Goal: Task Accomplishment & Management: Use online tool/utility

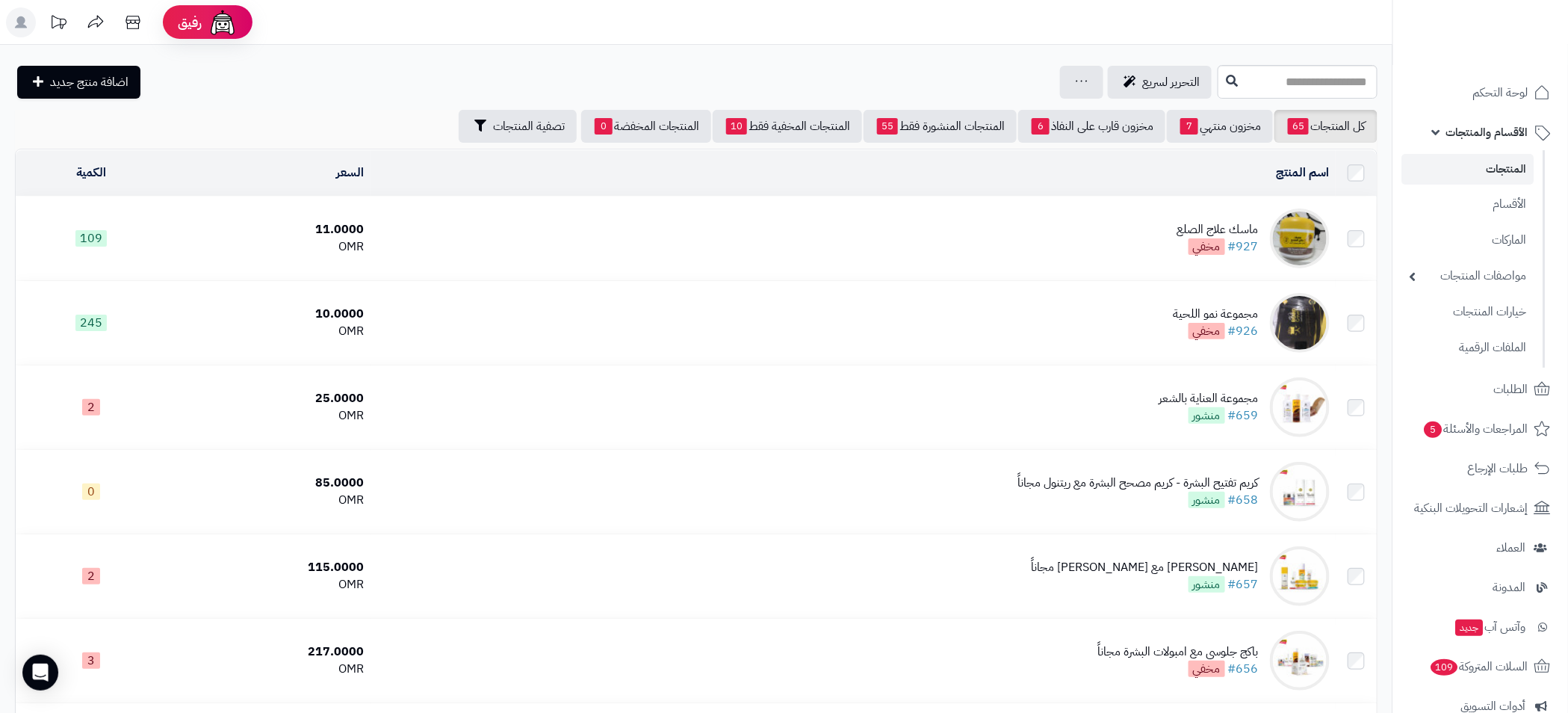
click at [1517, 169] on link "المنتجات" at bounding box center [1468, 168] width 133 height 30
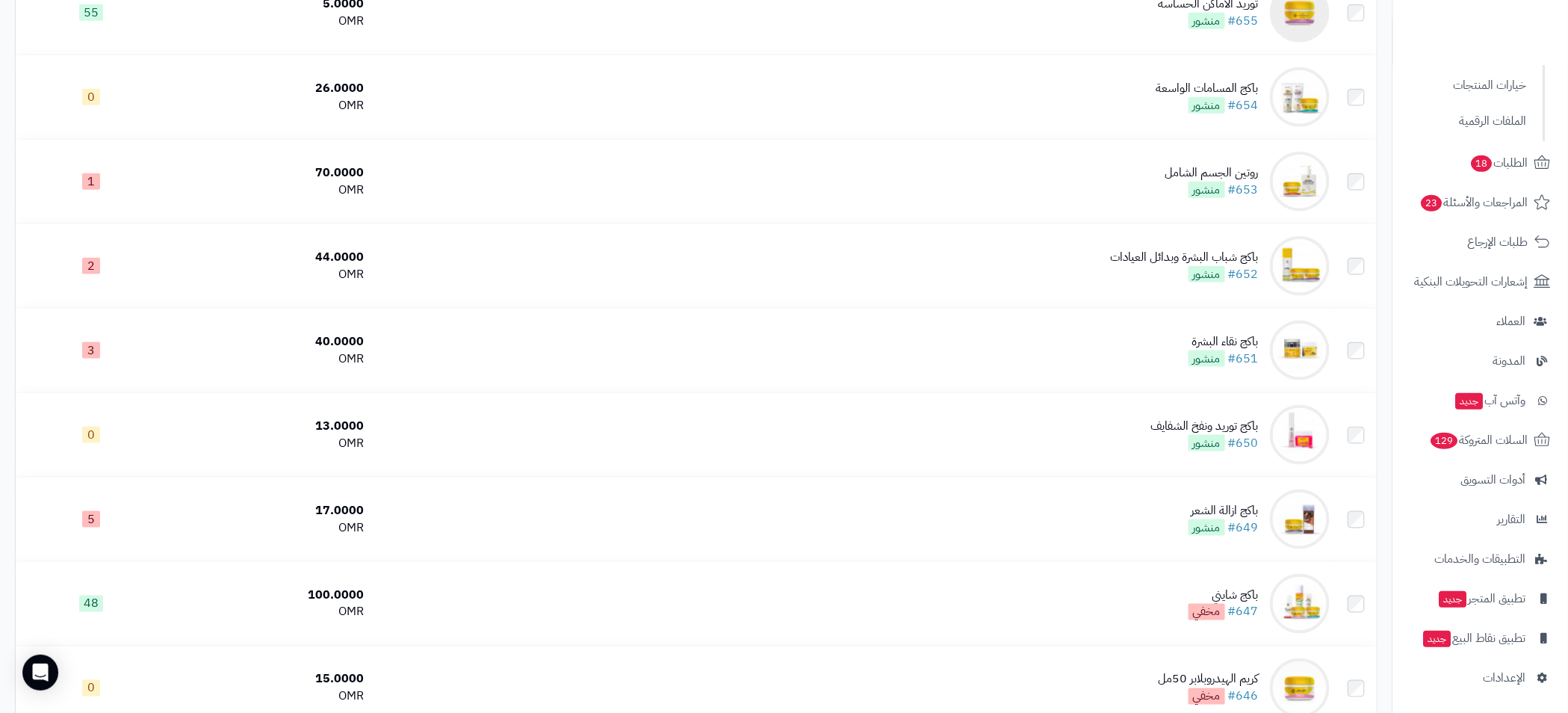
scroll to position [1009, 0]
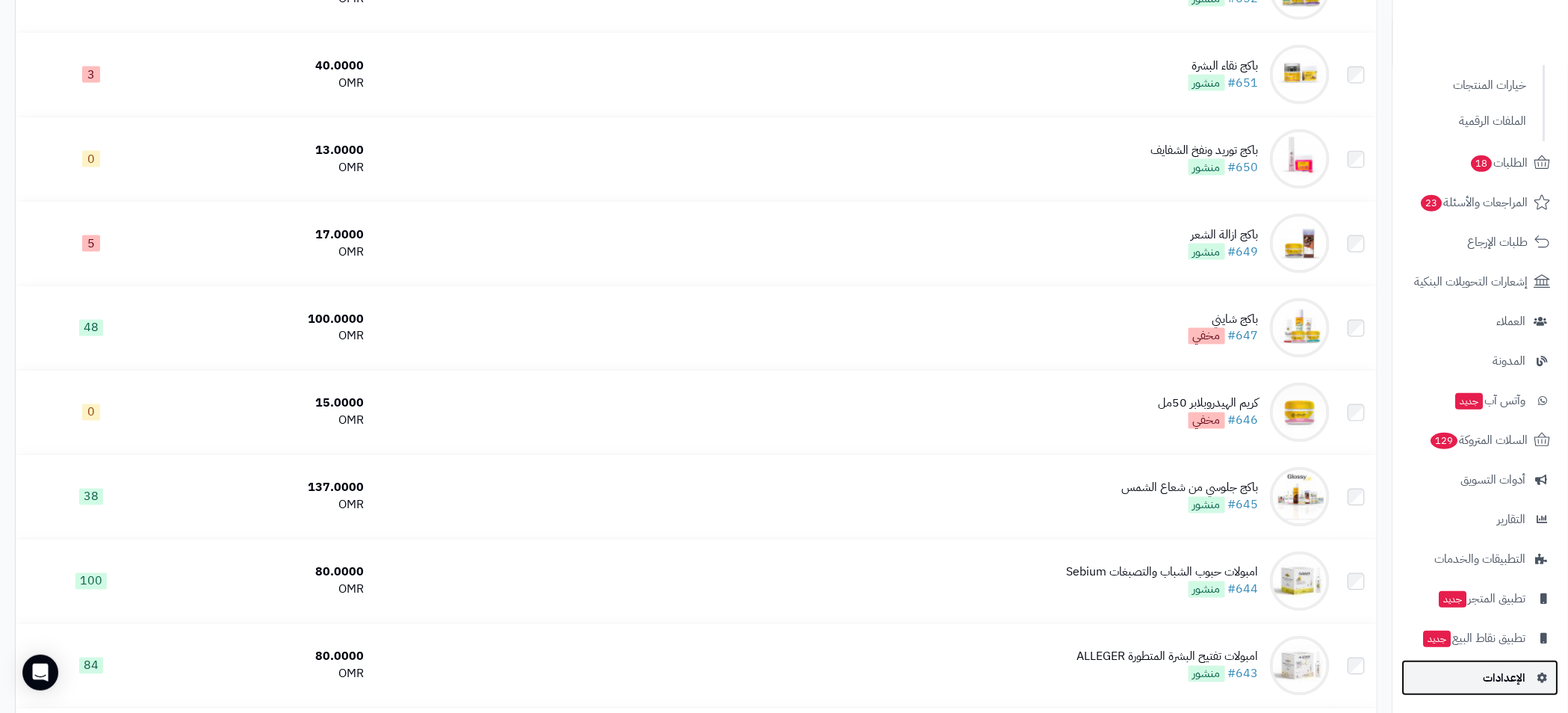
click at [1506, 671] on span "الإعدادات" at bounding box center [1505, 677] width 43 height 21
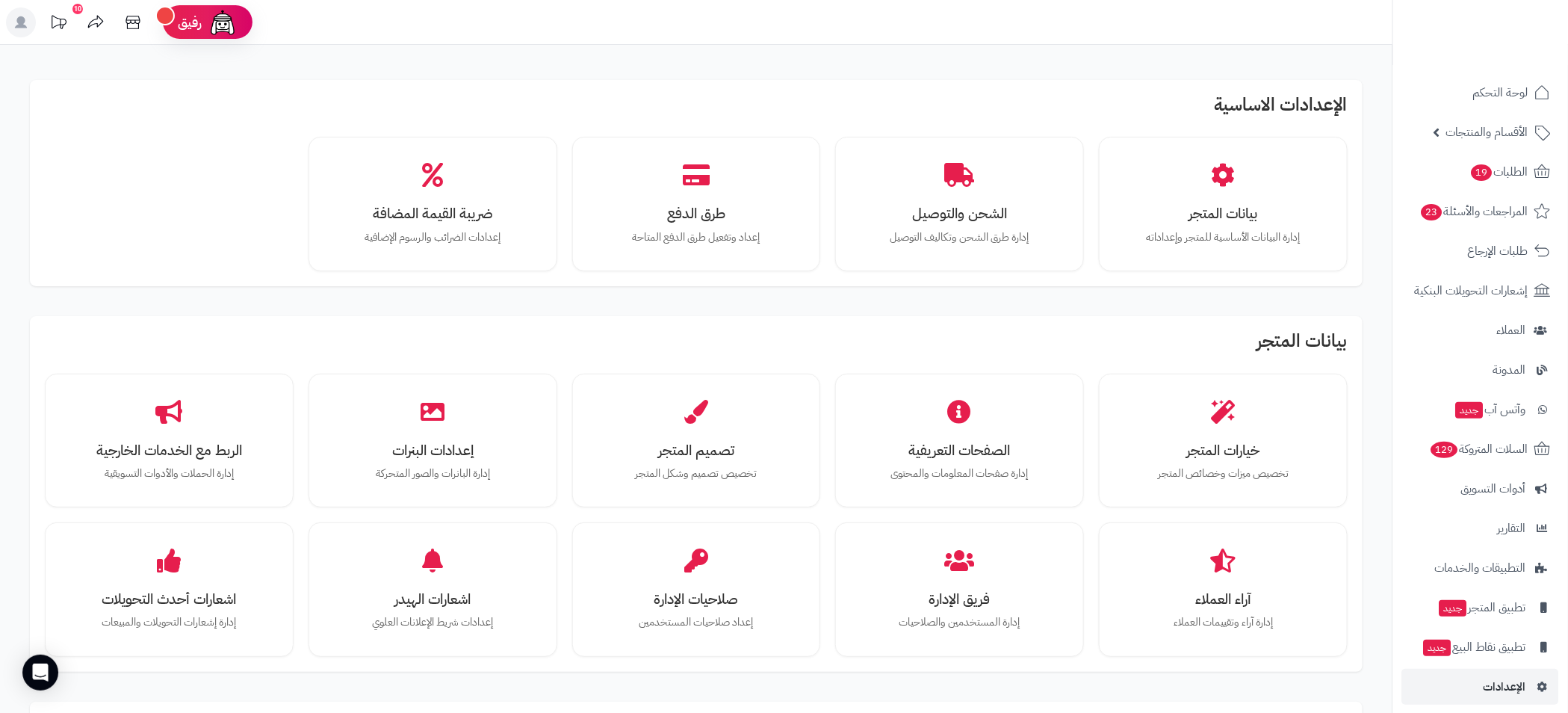
scroll to position [336, 0]
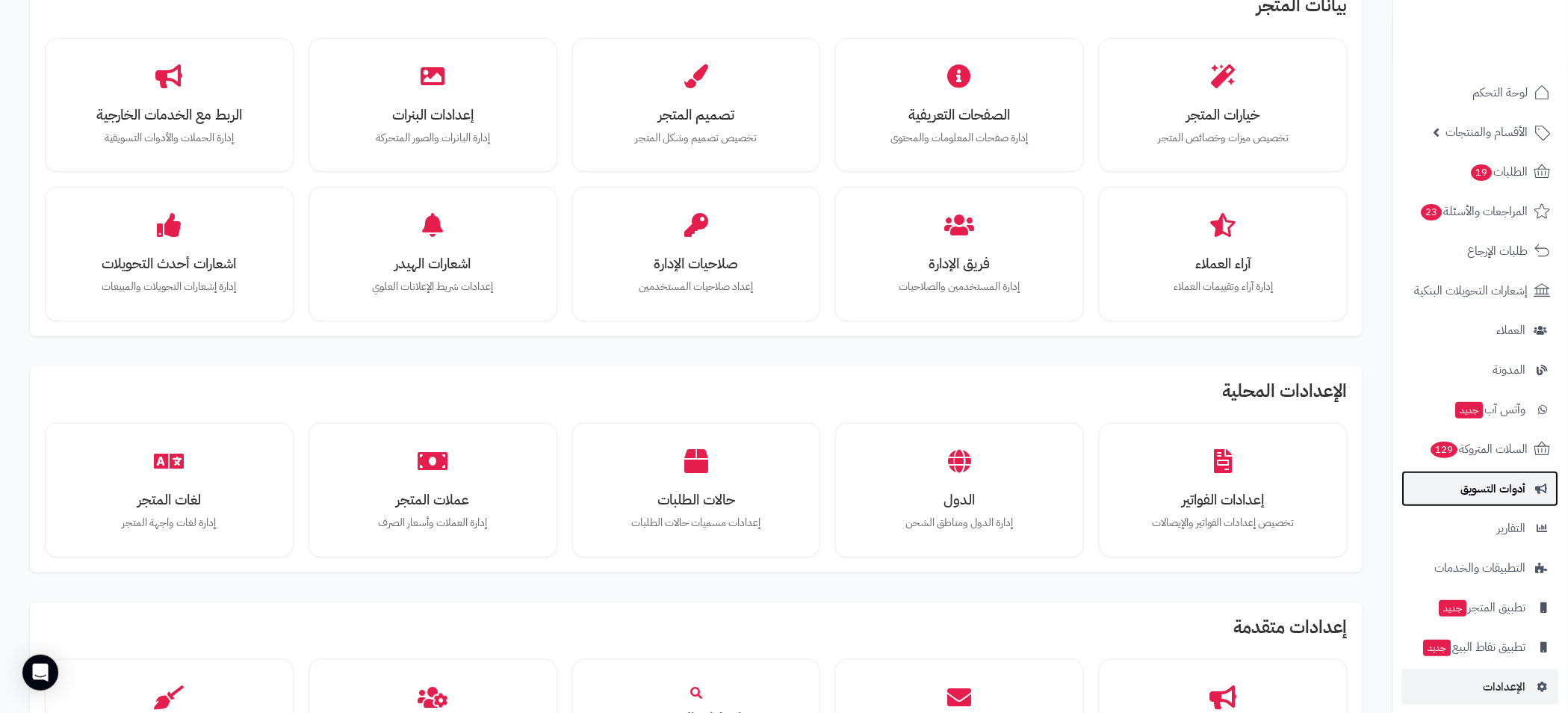
click at [1503, 490] on span "أدوات التسويق" at bounding box center [1493, 489] width 65 height 21
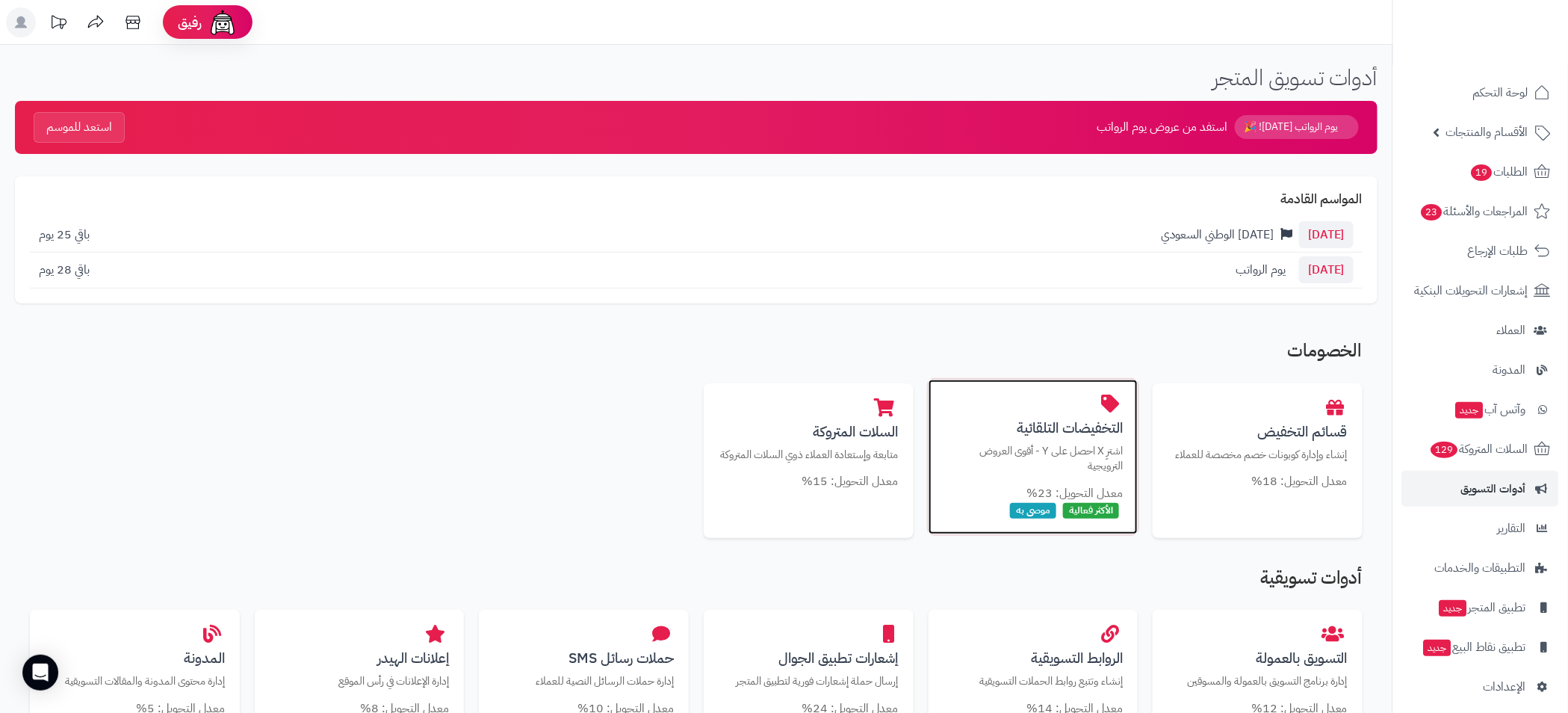
click at [1070, 438] on div "التخفيضات التلقائية اشترِ X احصل على Y - أقوى العروض الترويجية معدل التحويل: 23…" at bounding box center [1033, 457] width 209 height 155
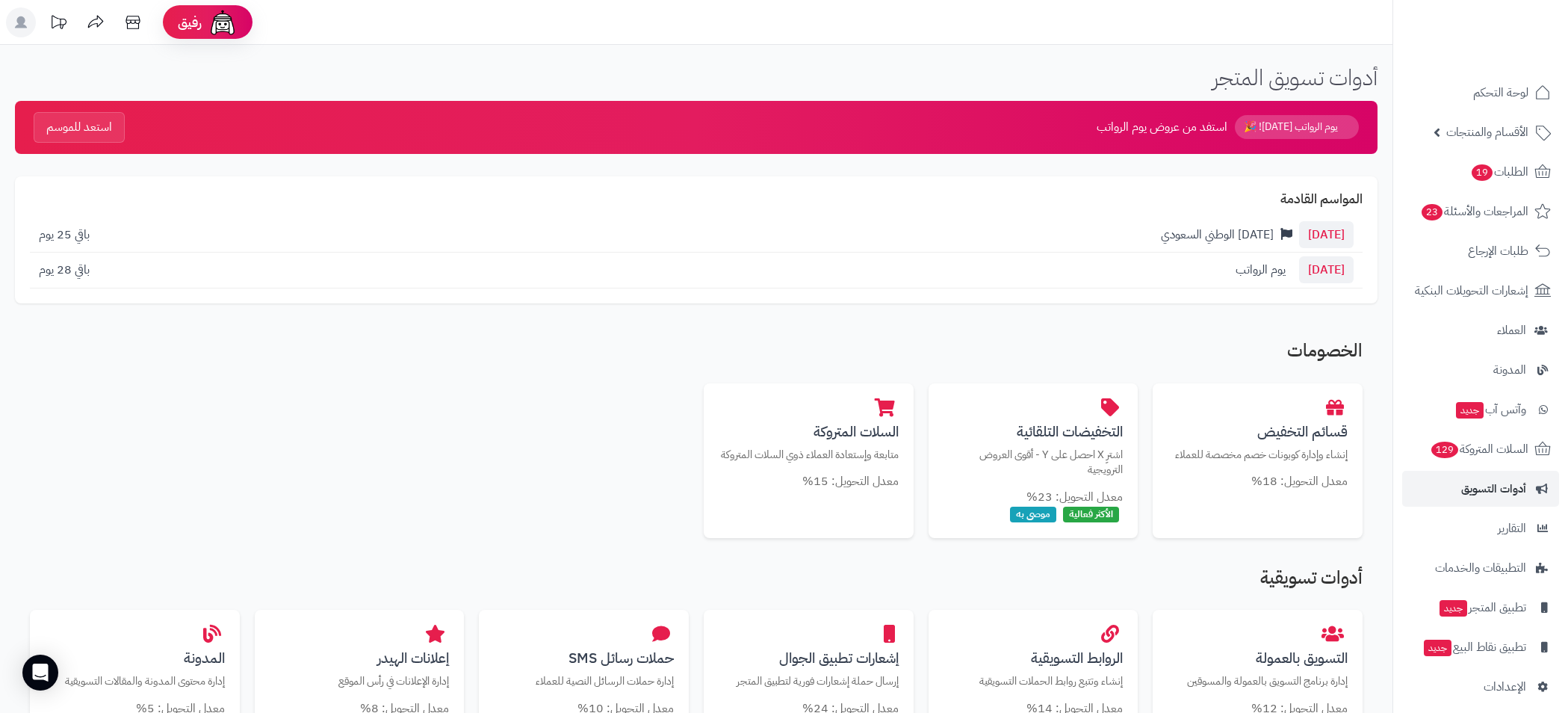
scroll to position [336, 0]
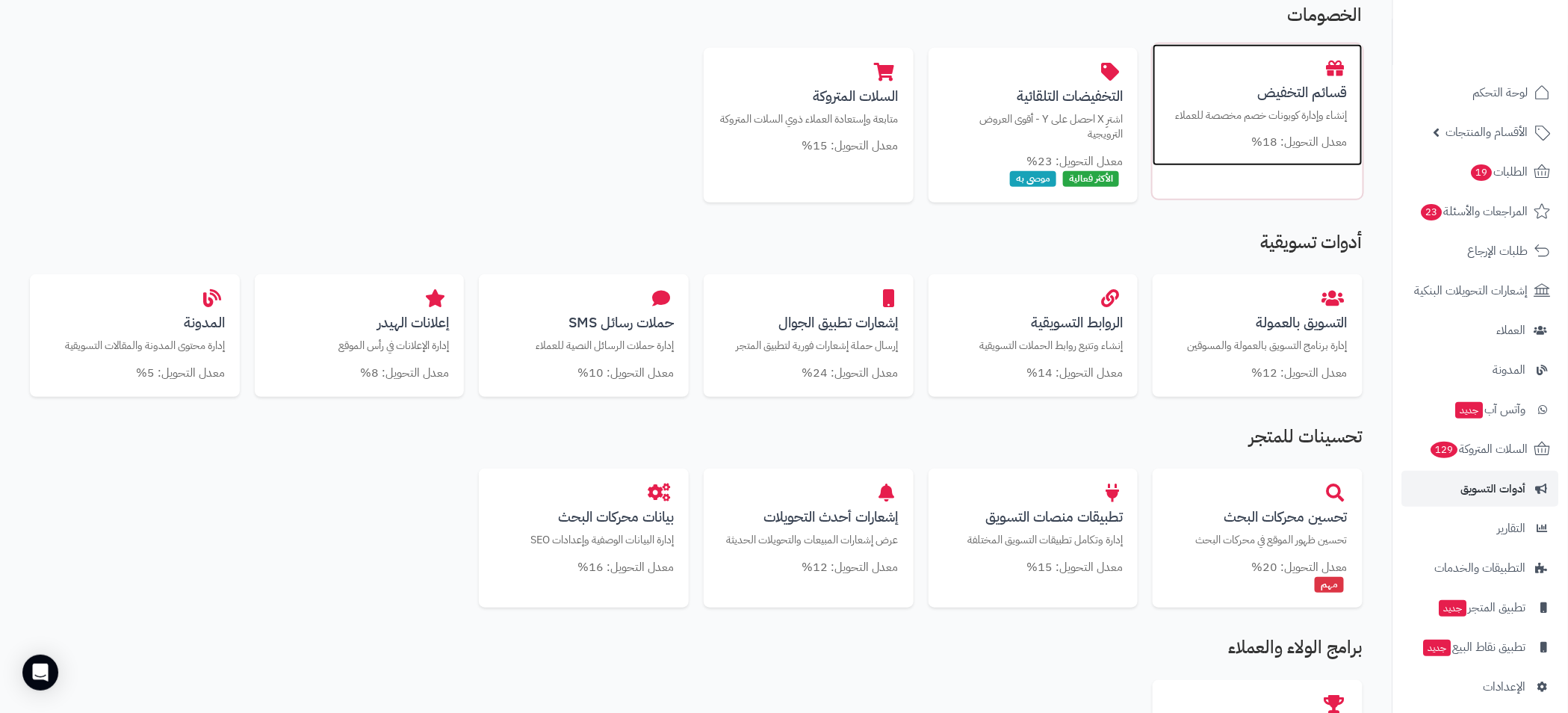
click at [1285, 135] on small "معدل التحويل: 18%" at bounding box center [1299, 142] width 96 height 18
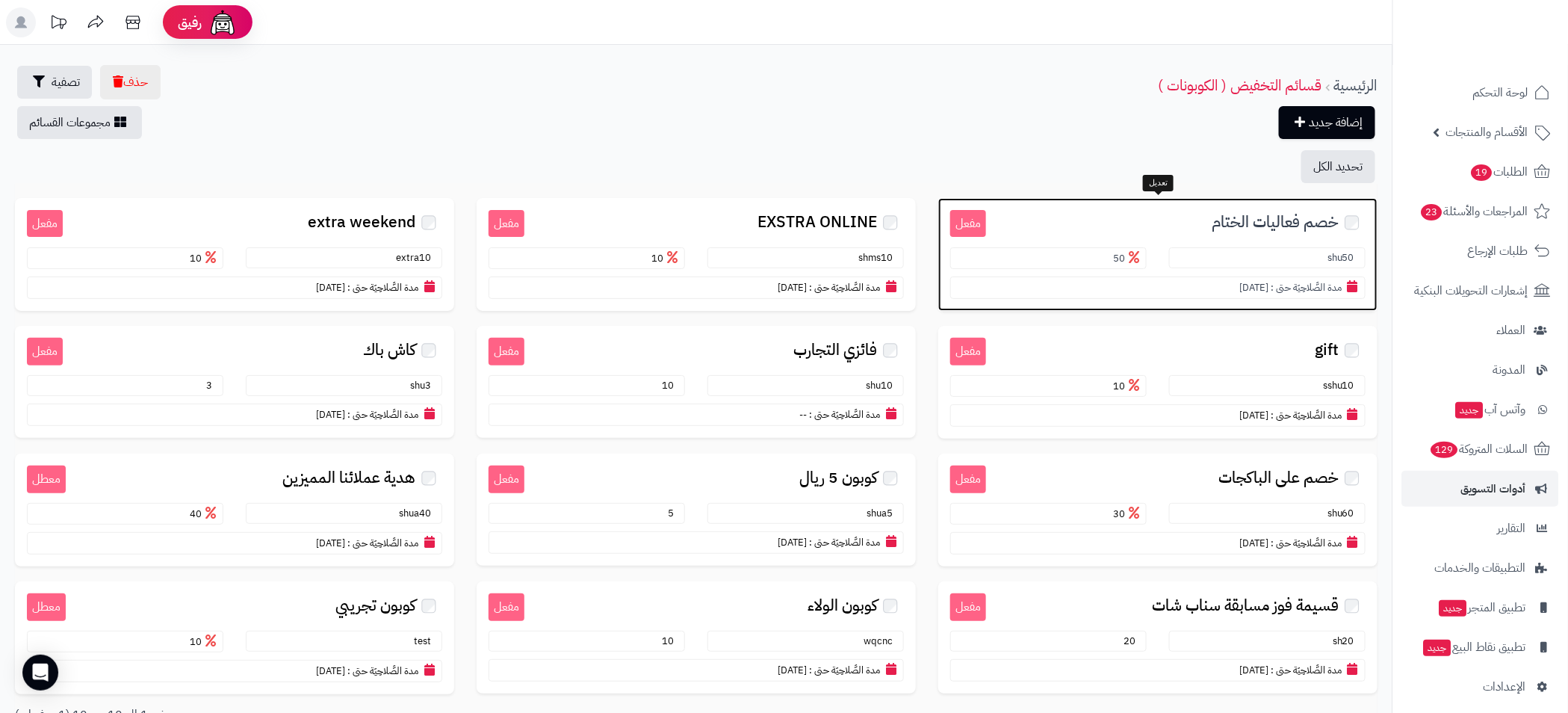
click at [1114, 214] on h3 "خصم فعاليات الختام" at bounding box center [1176, 221] width 380 height 22
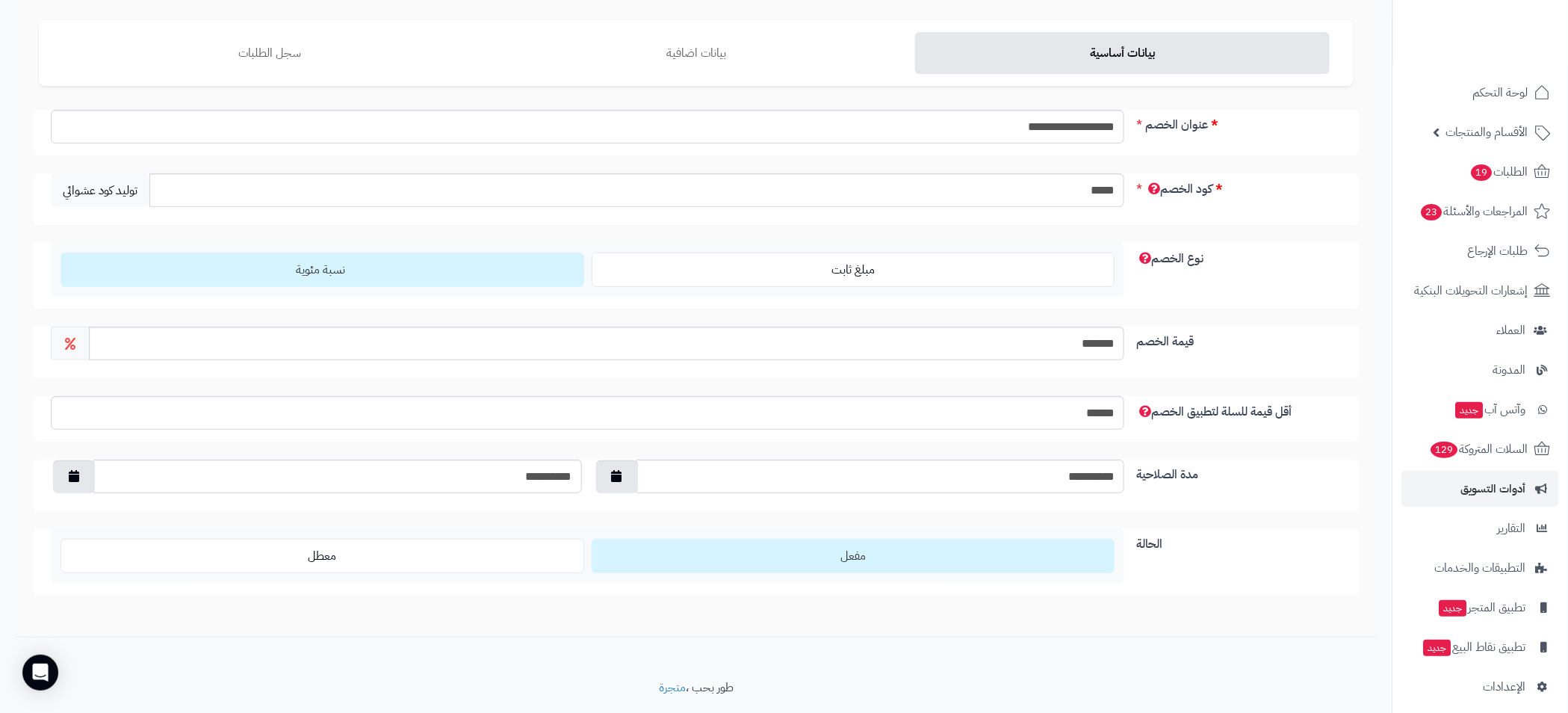
scroll to position [157, 0]
